Goal: Communication & Community: Participate in discussion

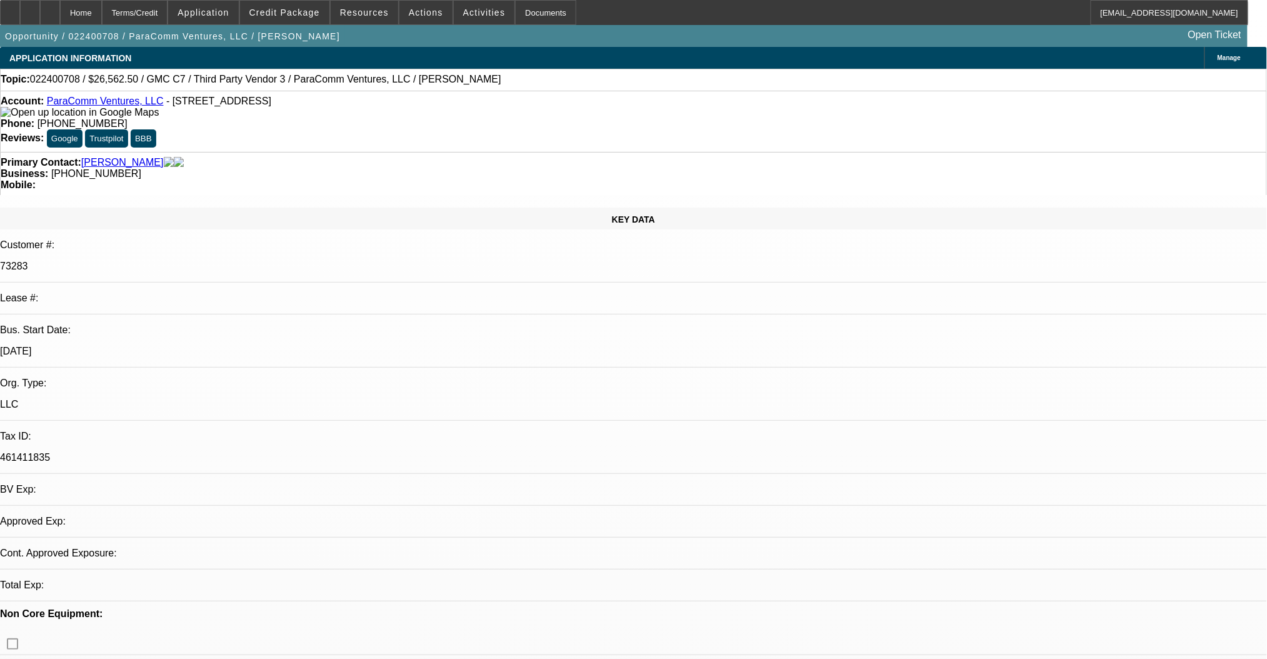
select select "0"
select select "2"
select select "0"
select select "6"
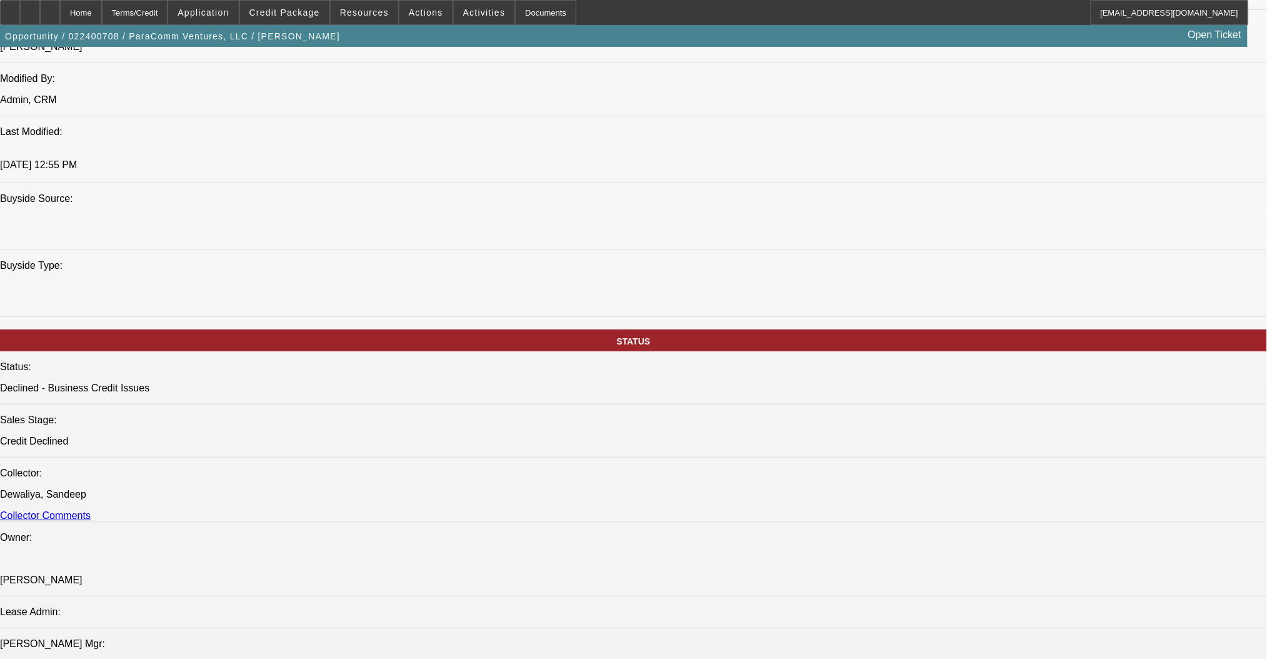
scroll to position [1250, 0]
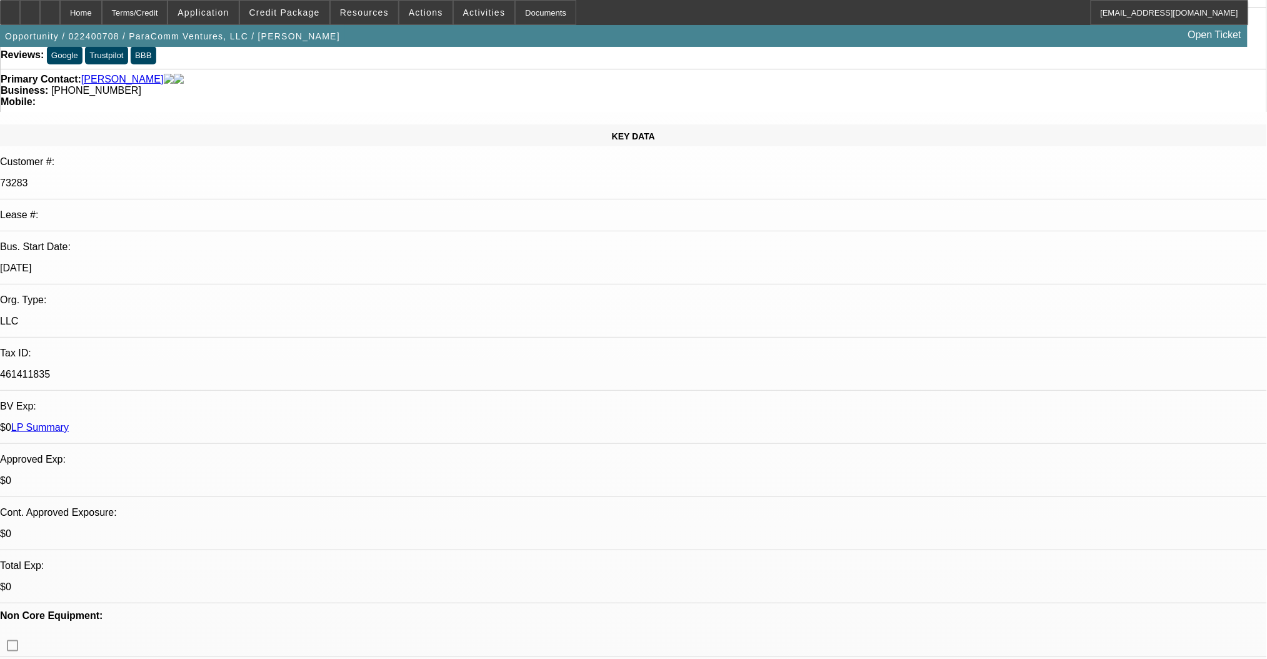
scroll to position [0, 0]
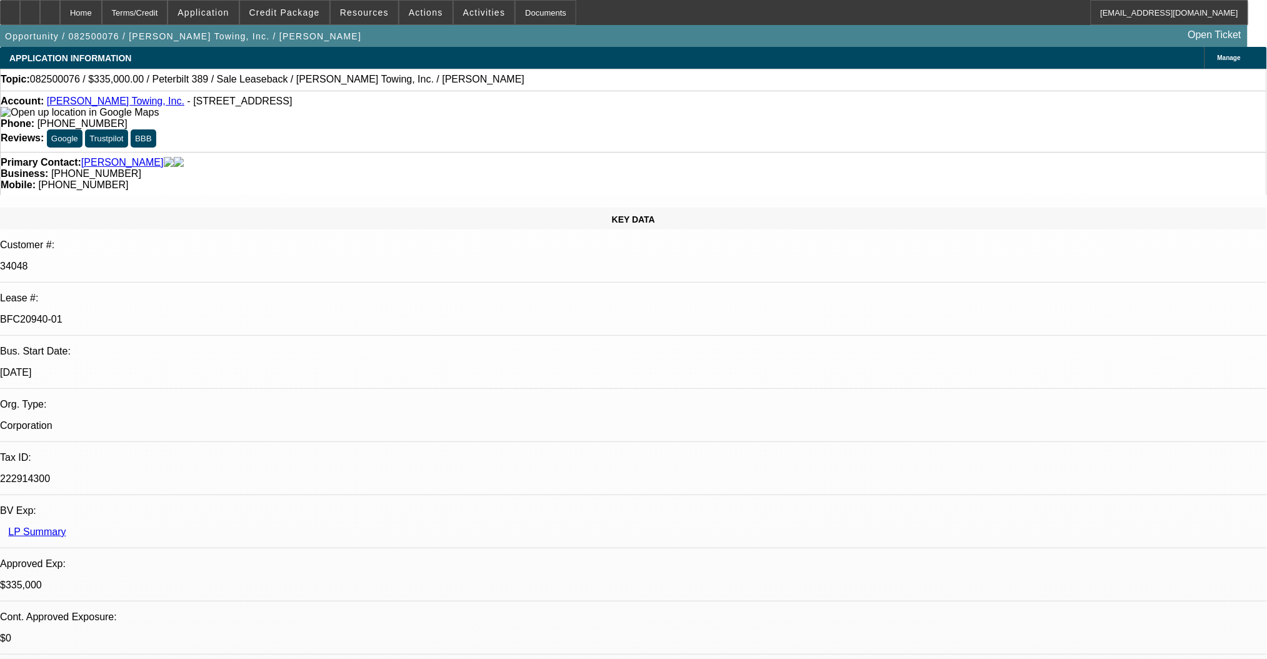
select select "0"
select select "2"
select select "0"
select select "6"
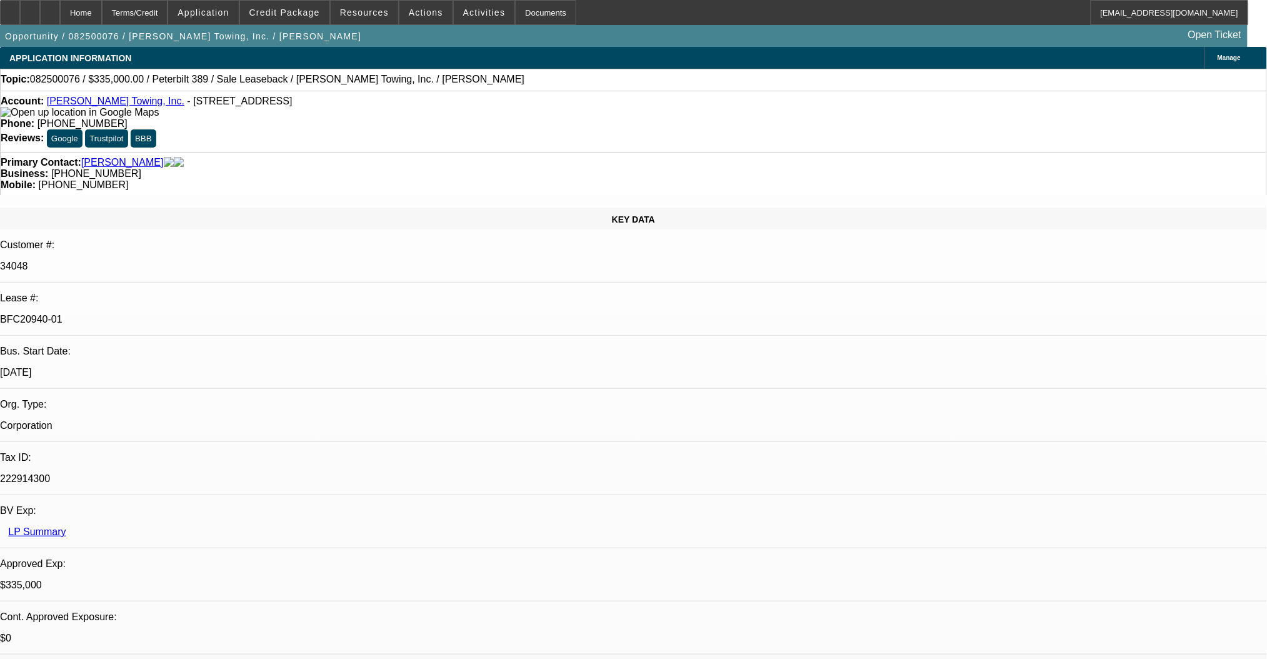
select select "0"
select select "2"
select select "0"
select select "6"
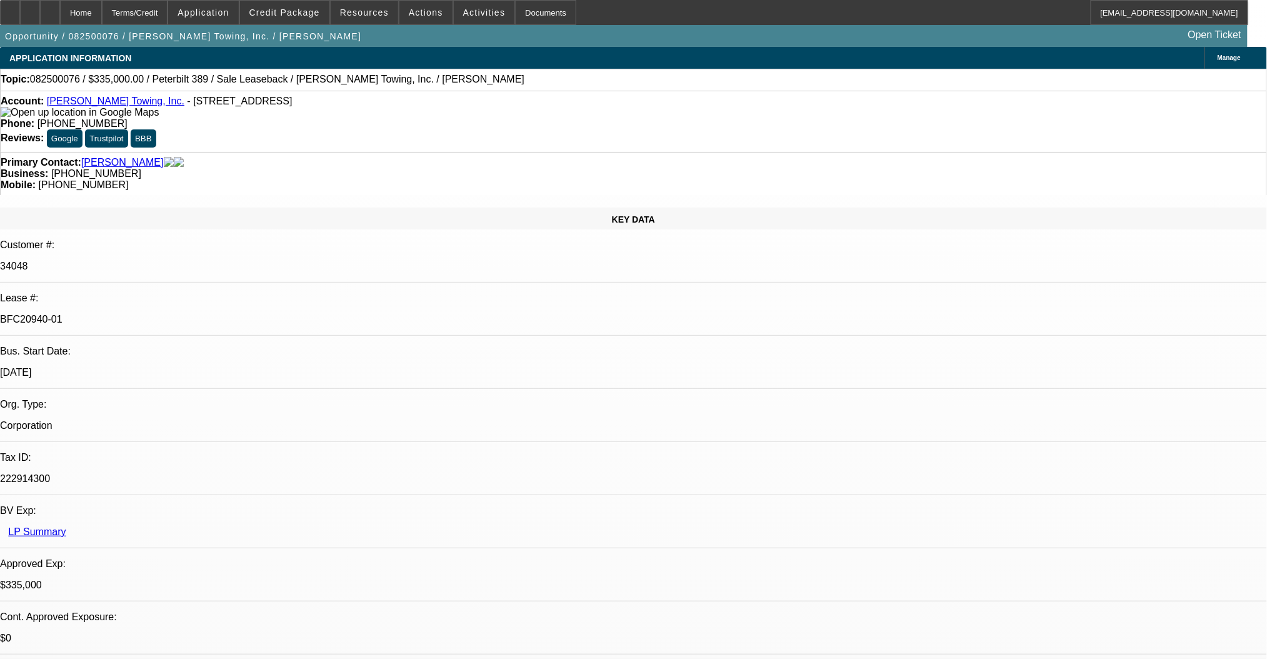
select select "0"
select select "2"
select select "0"
select select "6"
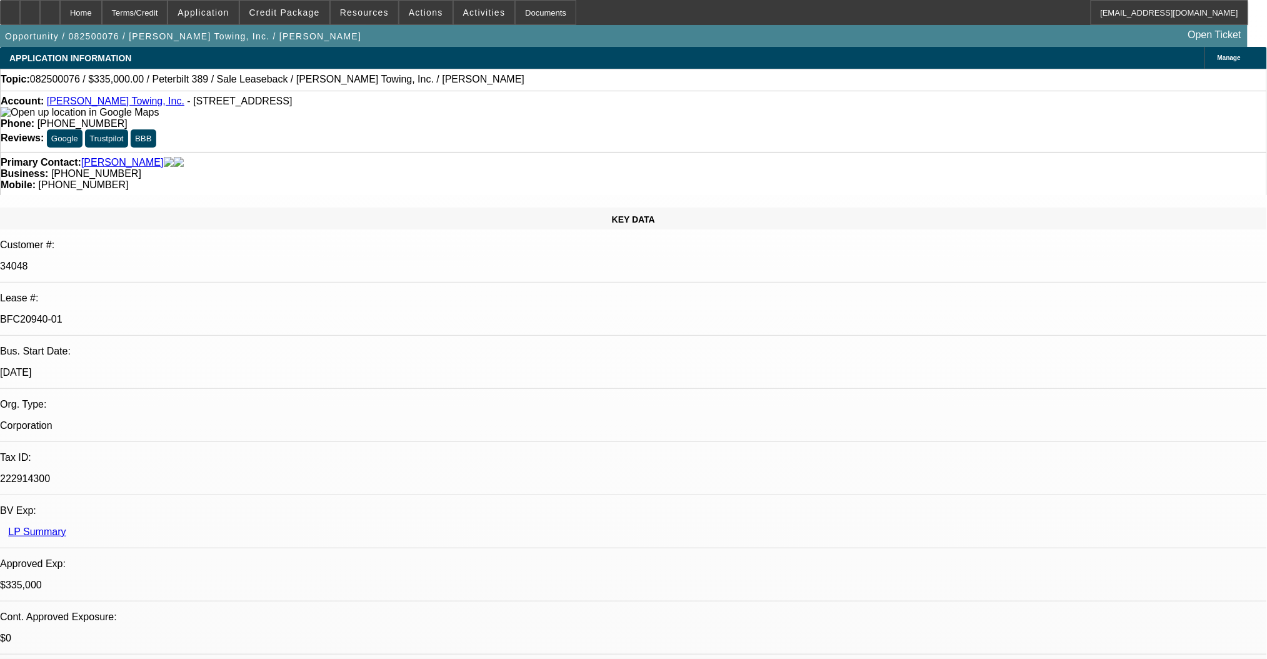
select select "0"
select select "2"
select select "0"
select select "6"
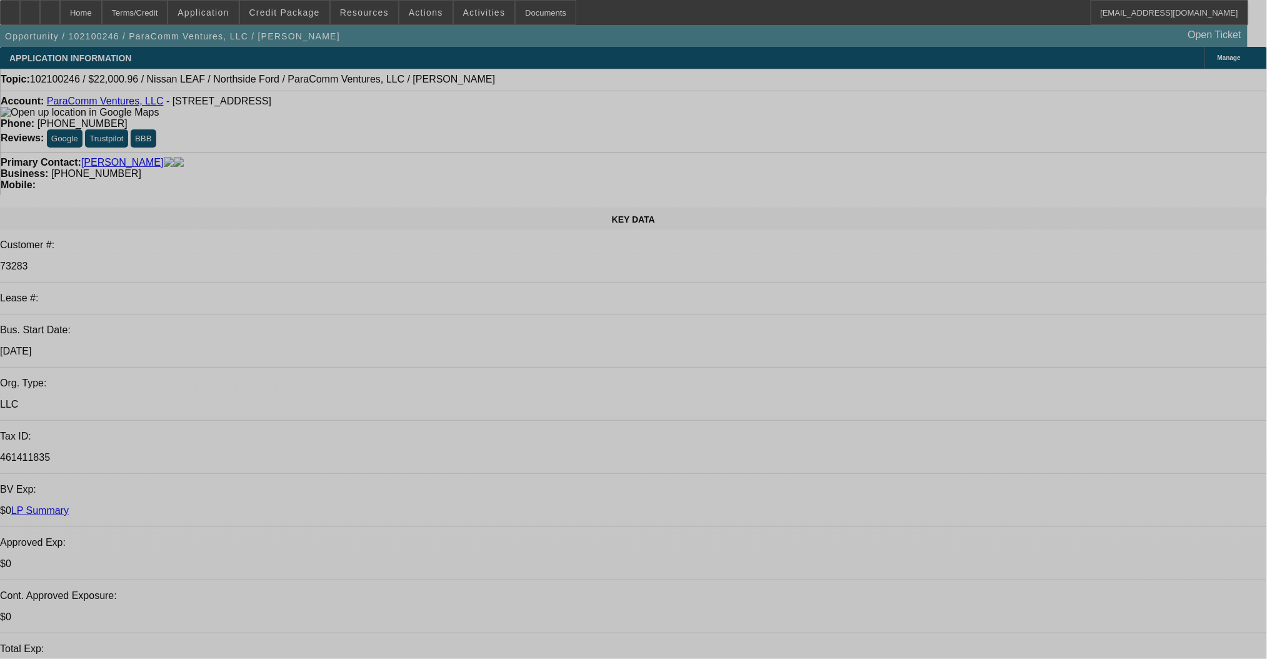
select select "0"
select select "2"
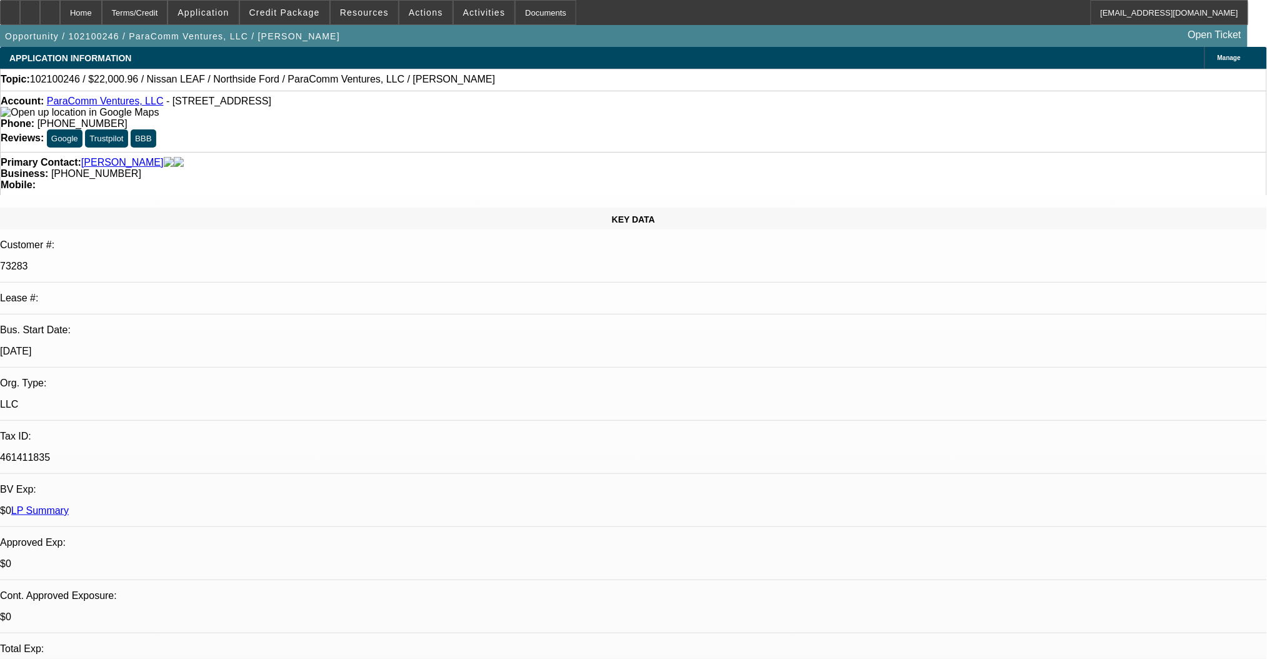
select select "2"
select select "0"
select select "6"
select select "0"
select select "2"
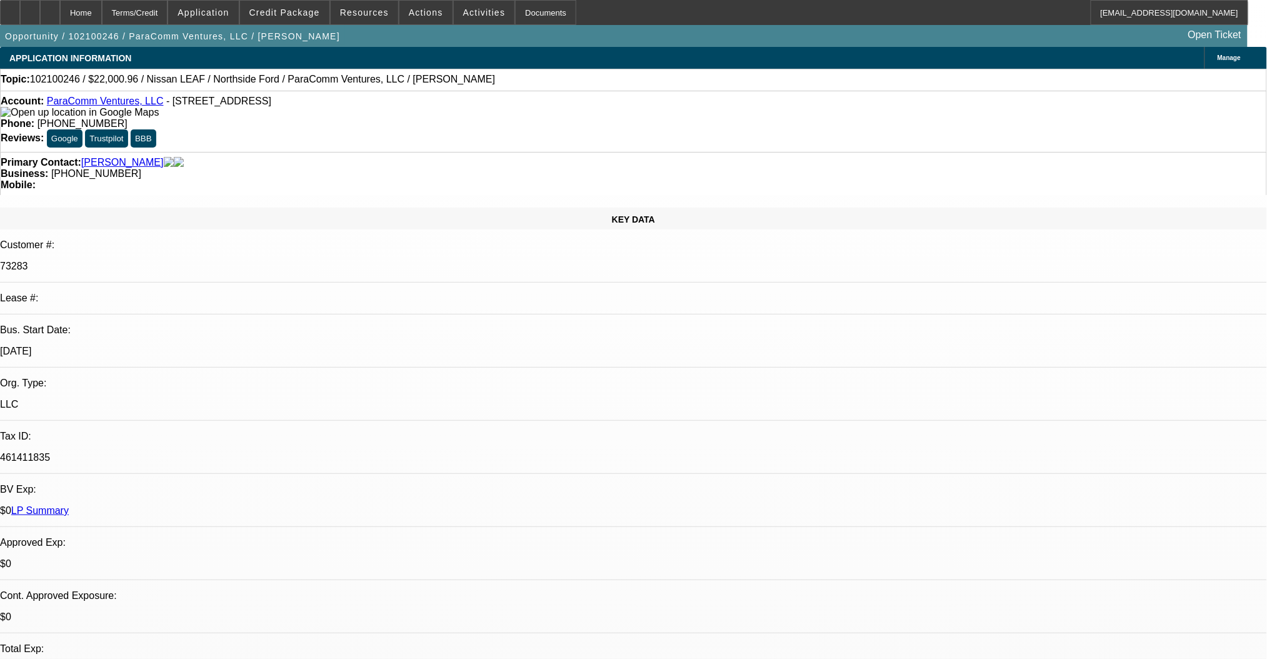
select select "2"
select select "0"
select select "6"
select select "0"
select select "2"
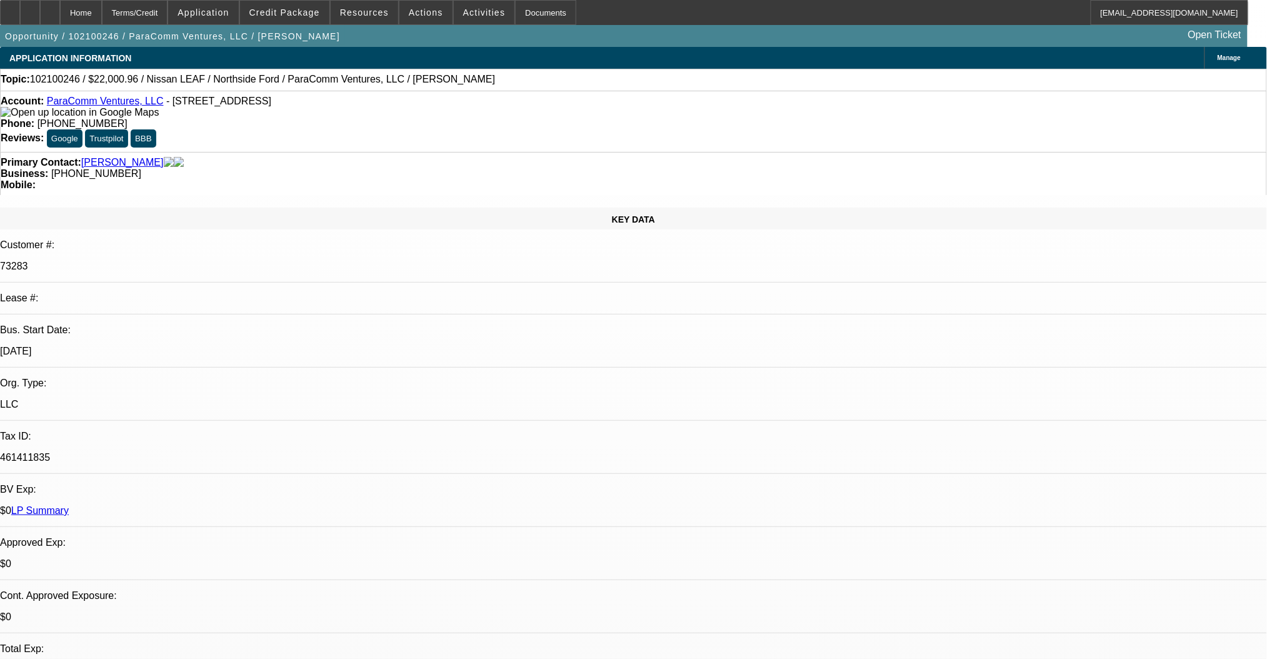
select select "2"
select select "0"
select select "6"
select select "0"
select select "2"
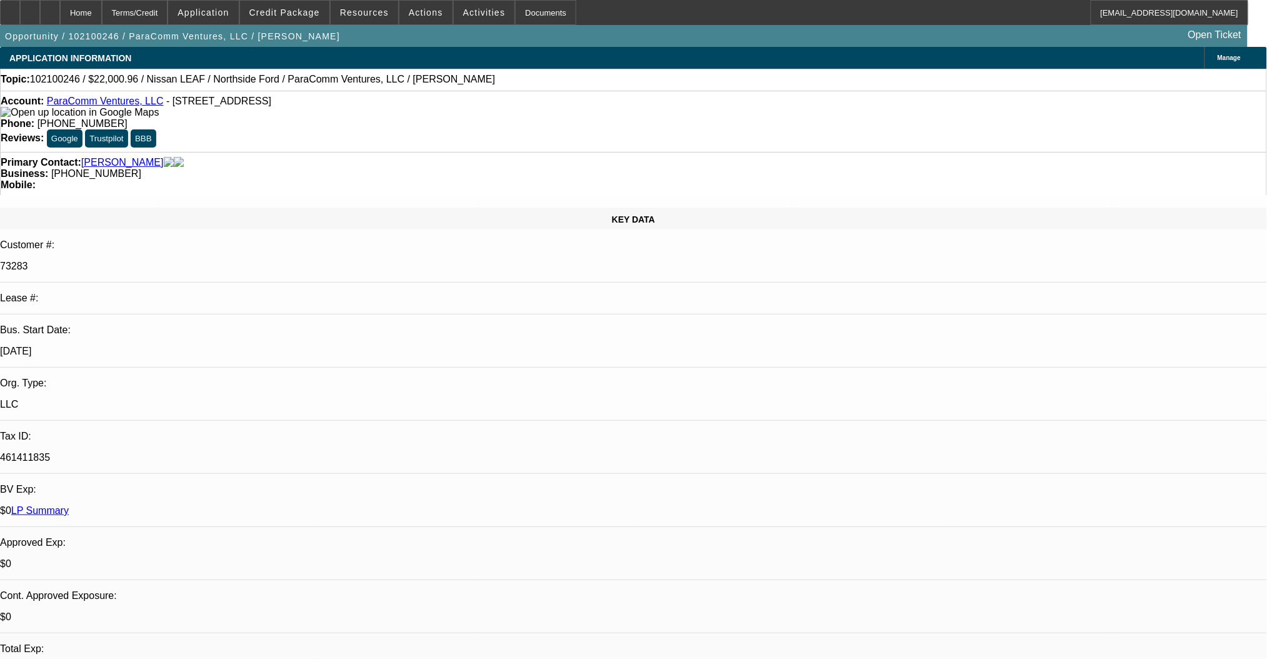
select select "2"
select select "0"
select select "6"
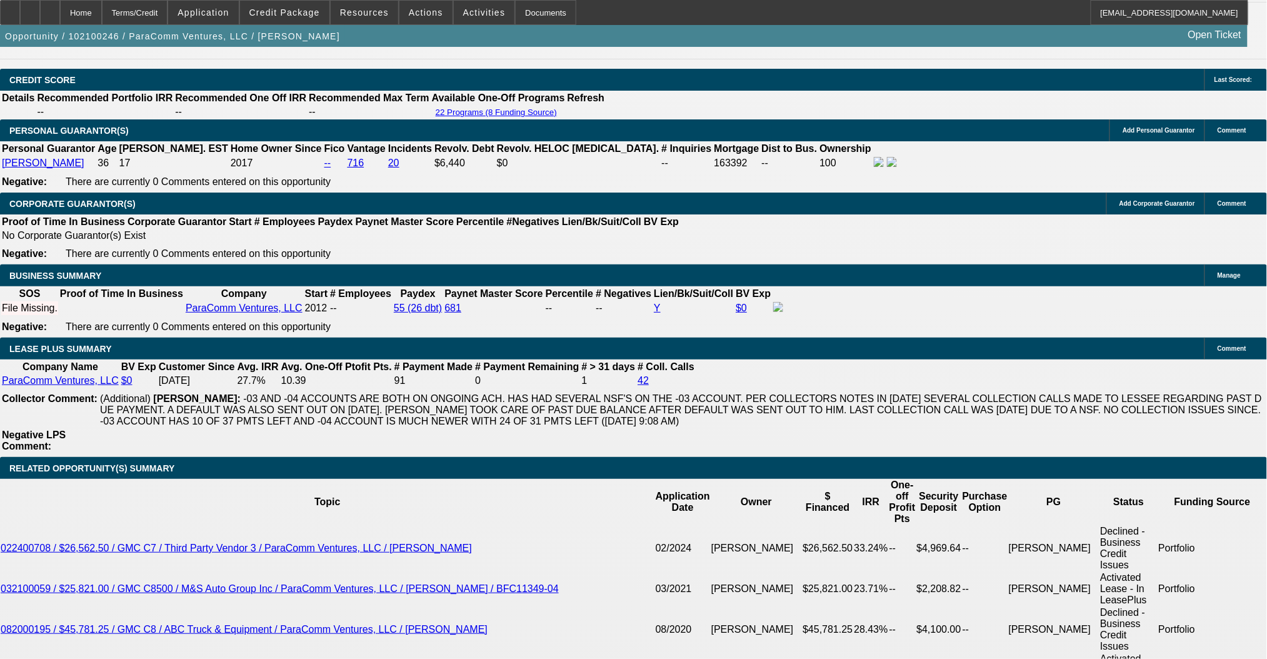
scroll to position [1852, 0]
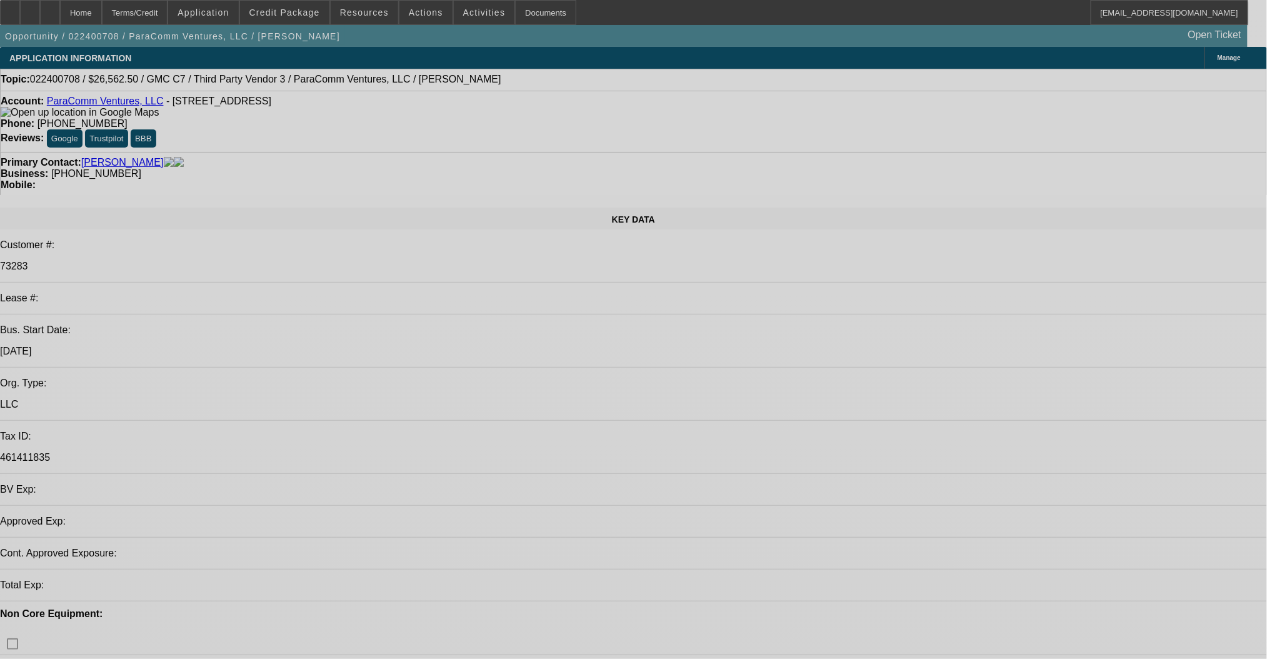
select select "0"
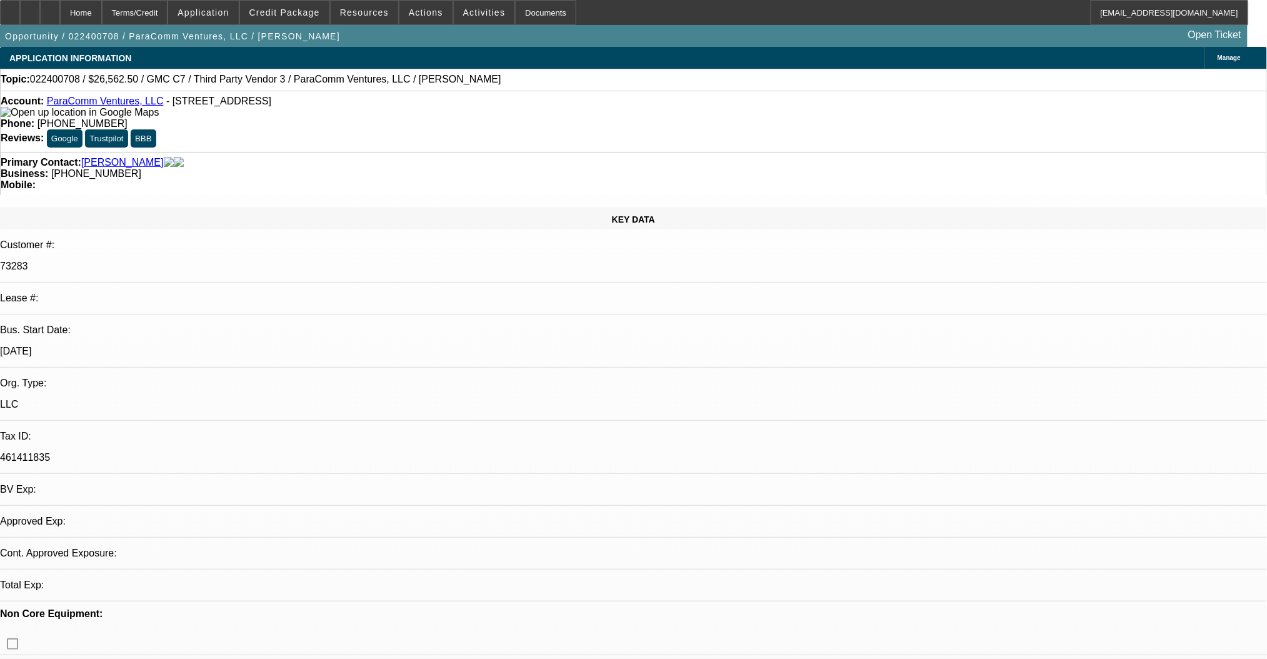
select select "2"
select select "0"
select select "6"
